Goal: Information Seeking & Learning: Understand process/instructions

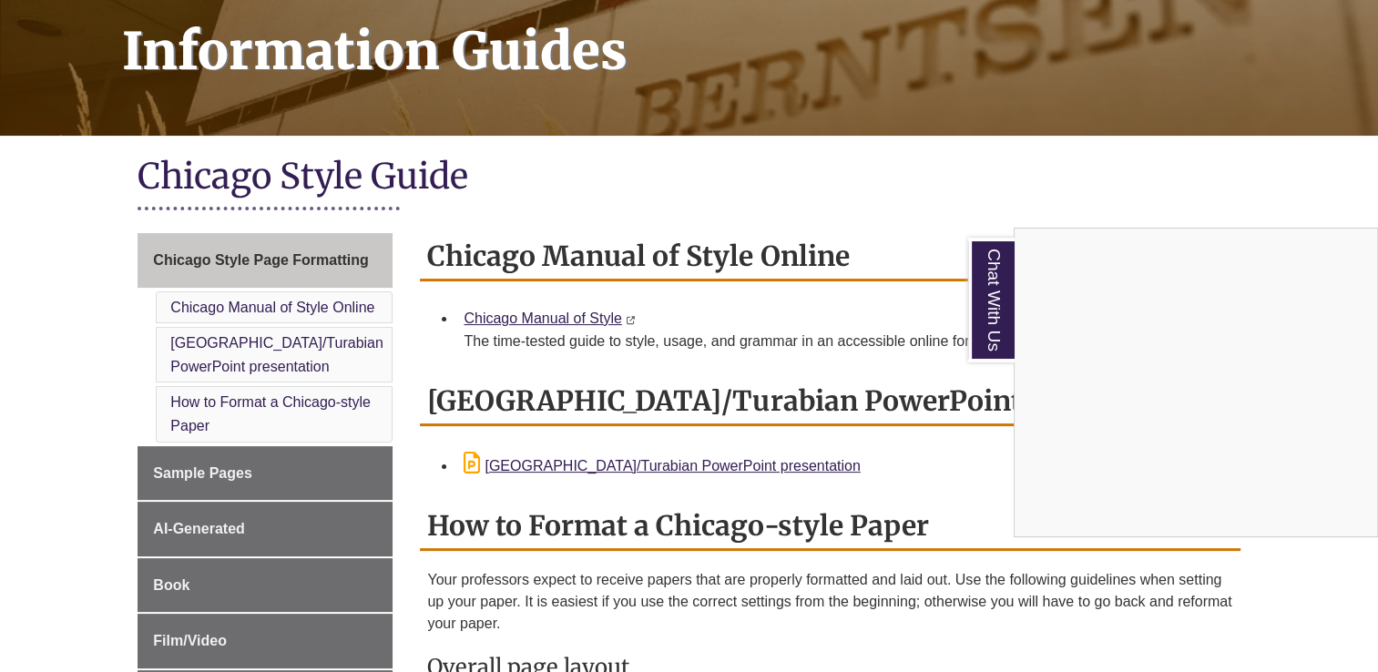
scroll to position [260, 0]
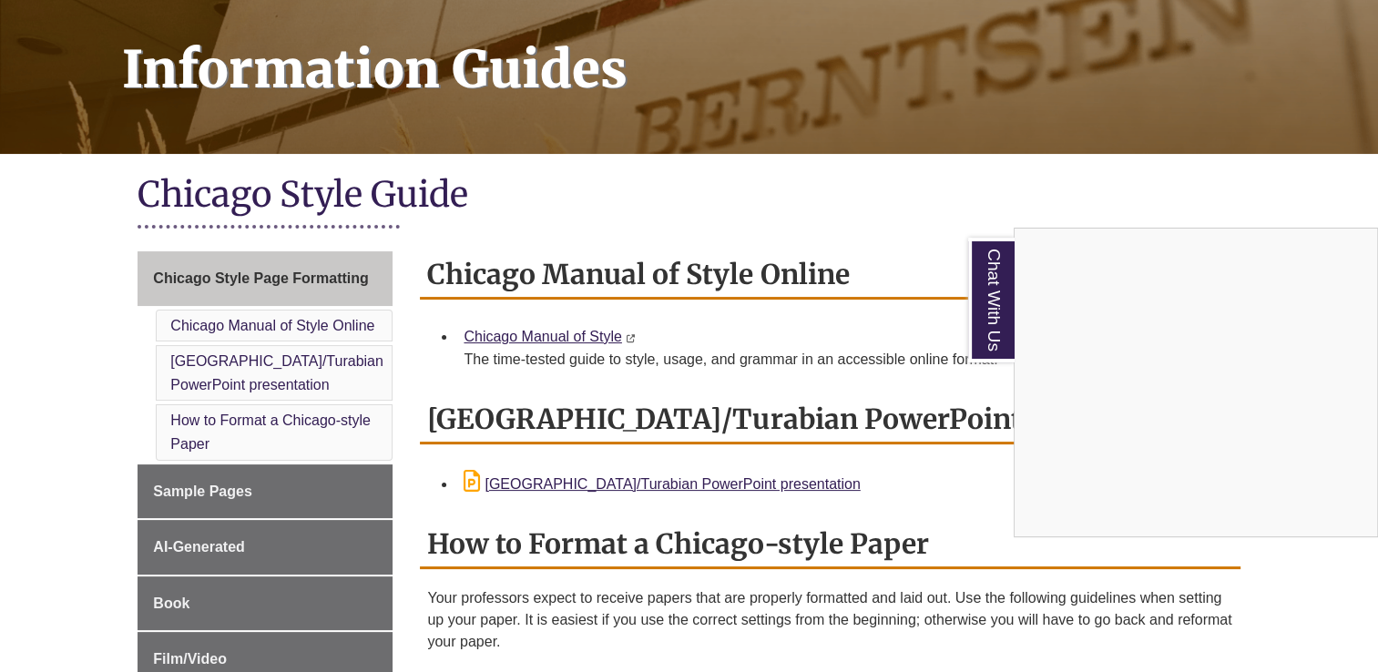
click at [309, 422] on div "Chat With Us" at bounding box center [689, 336] width 1378 height 672
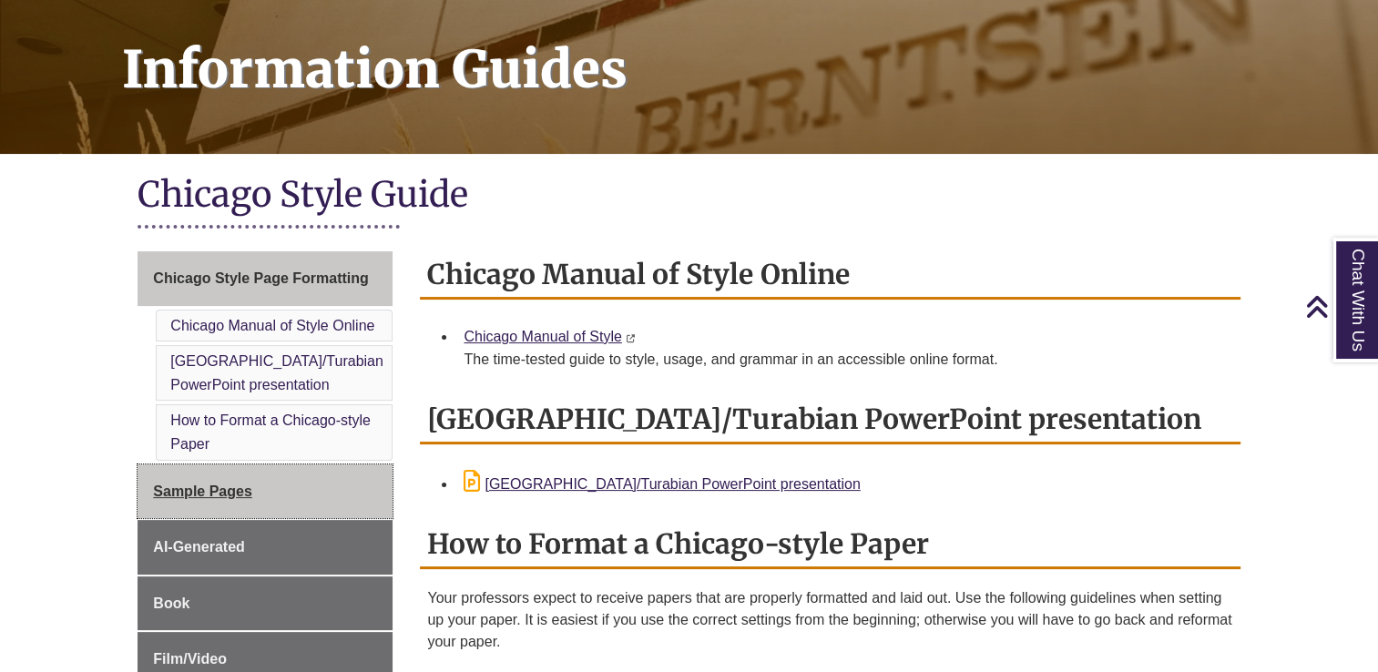
click at [224, 497] on span "Sample Pages" at bounding box center [202, 490] width 99 height 15
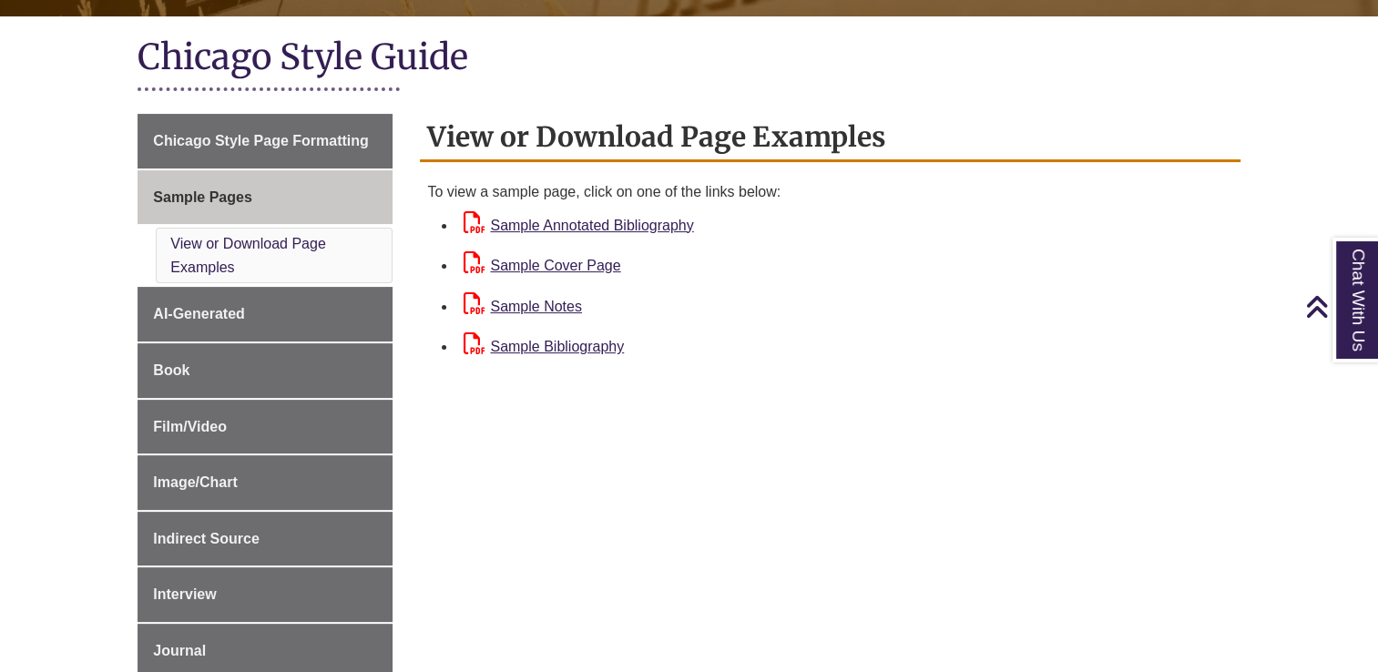
scroll to position [405, 0]
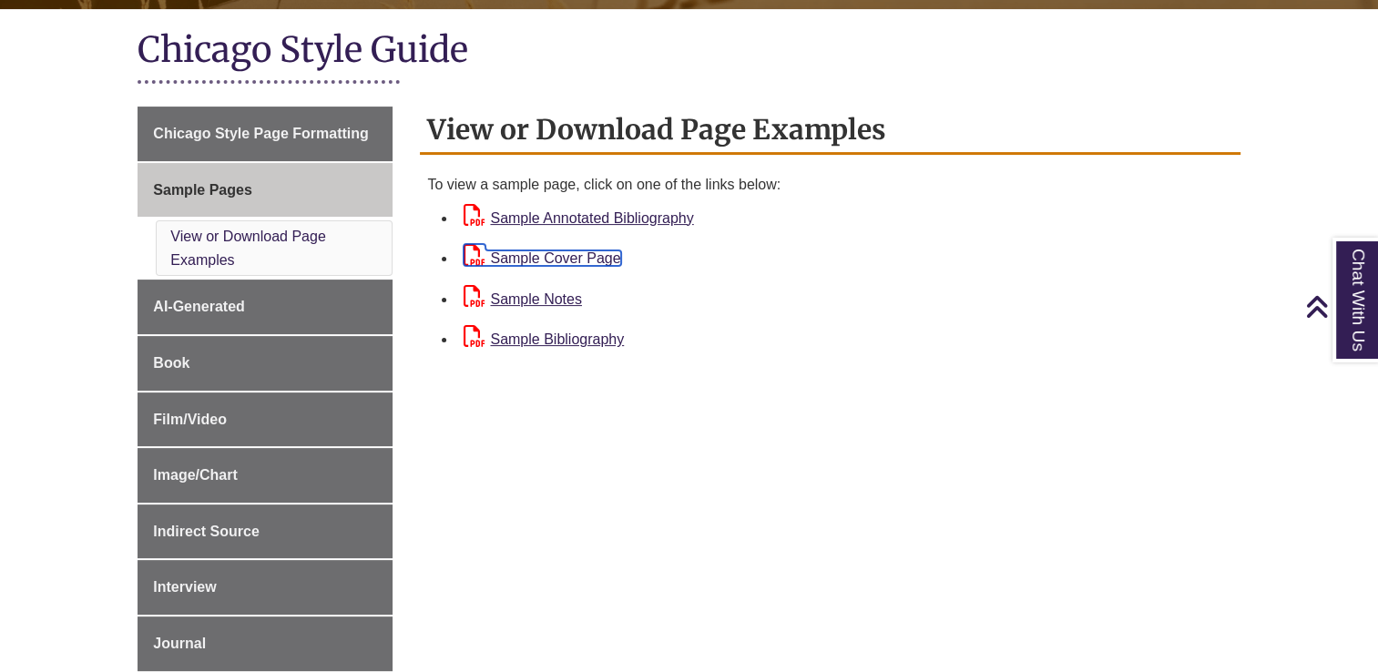
click at [594, 259] on link "Sample Cover Page" at bounding box center [541, 257] width 157 height 15
